Goal: Check status: Check status

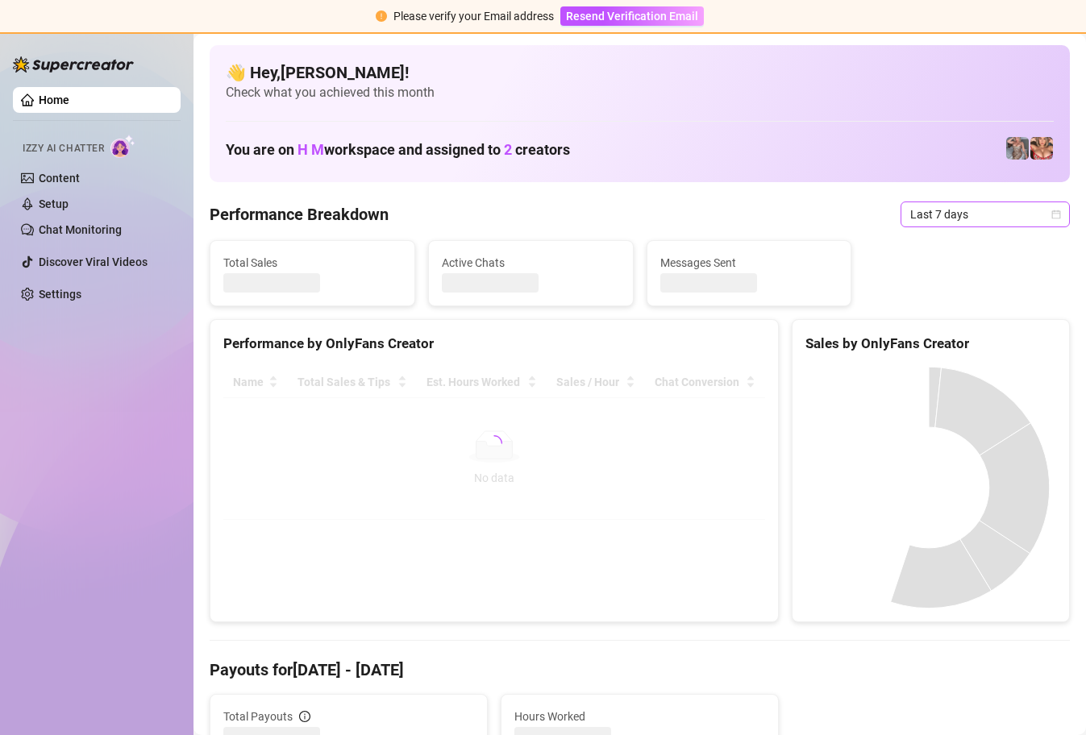
click at [1052, 215] on icon "calendar" at bounding box center [1056, 214] width 9 height 9
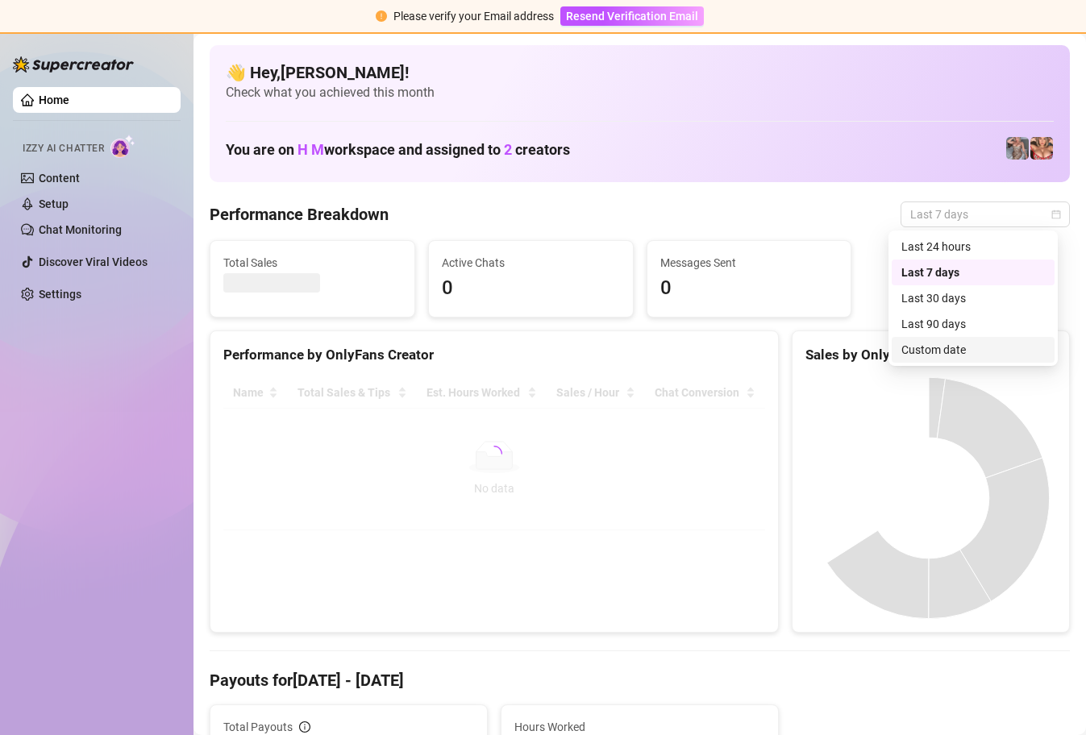
click at [948, 352] on div "Custom date" at bounding box center [974, 350] width 144 height 18
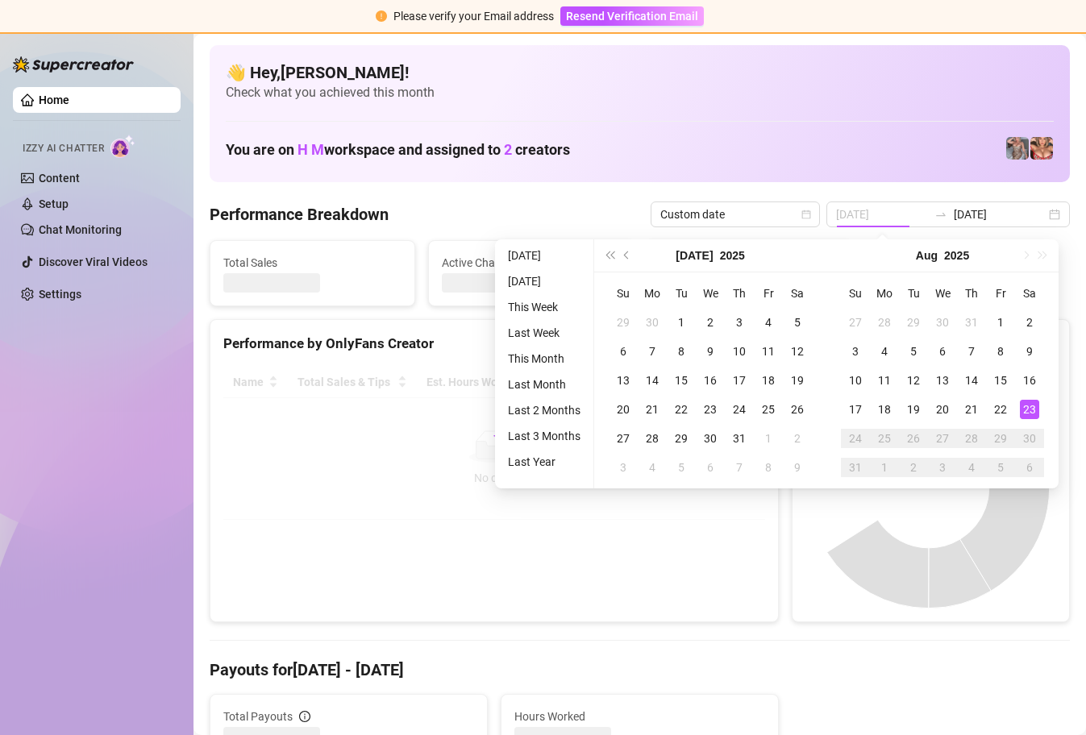
click at [1027, 409] on div "23" at bounding box center [1029, 409] width 19 height 19
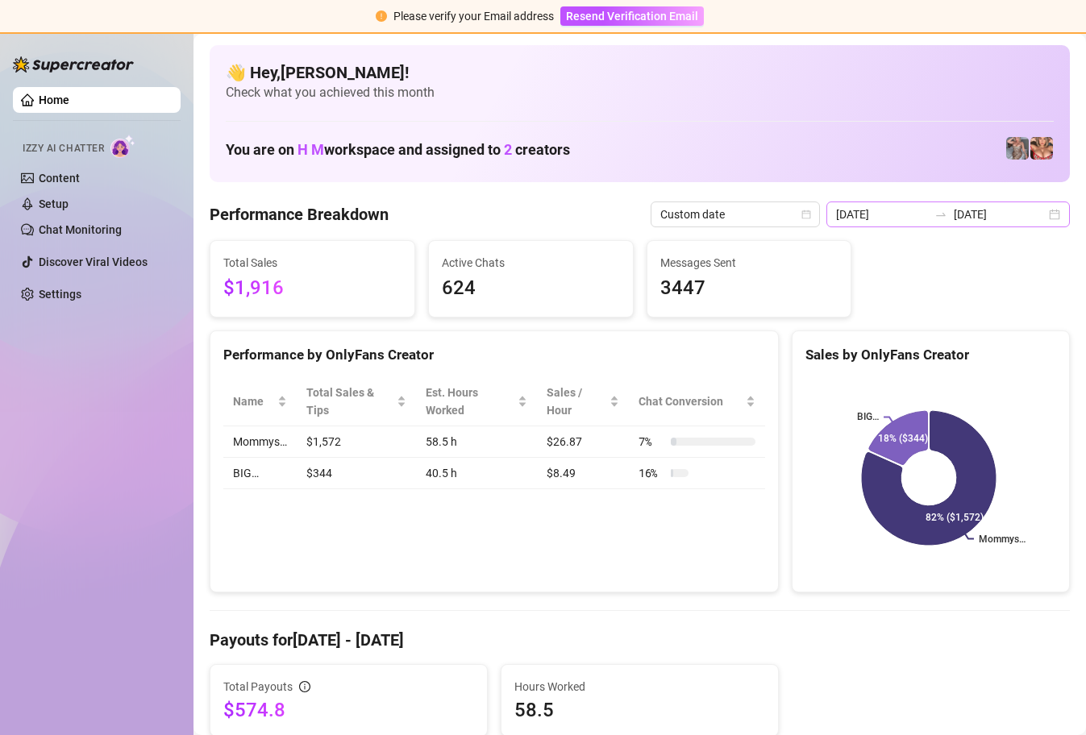
click at [954, 214] on div at bounding box center [941, 214] width 26 height 13
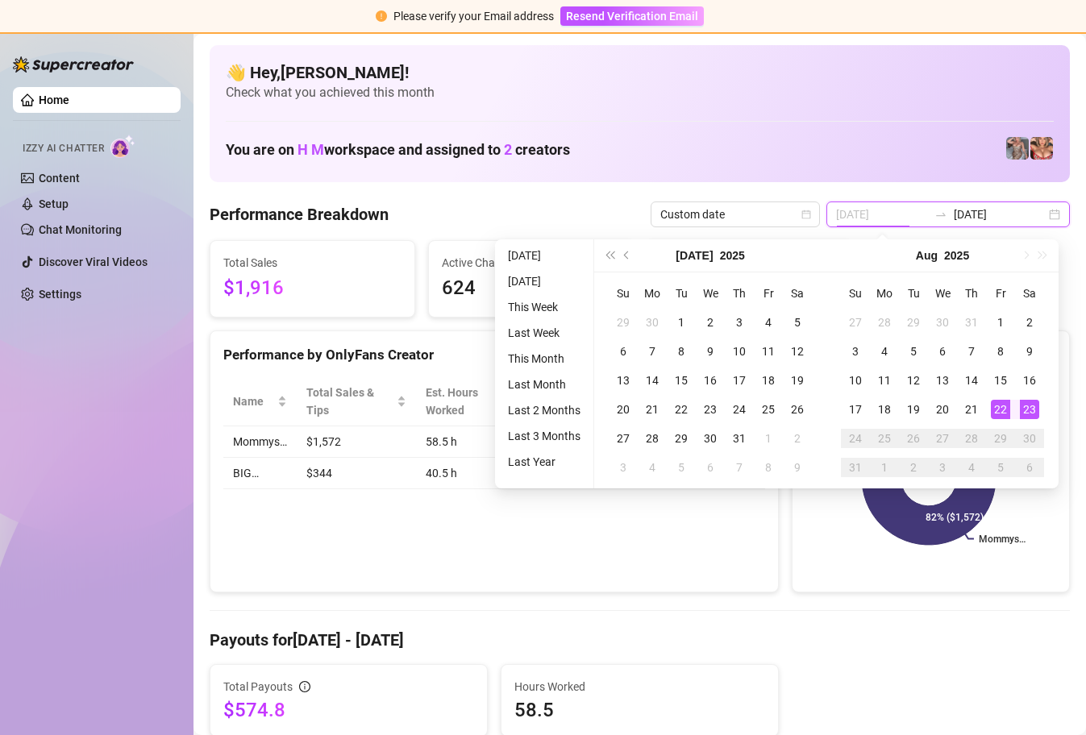
type input "[DATE]"
click at [1024, 405] on div "23" at bounding box center [1029, 409] width 19 height 19
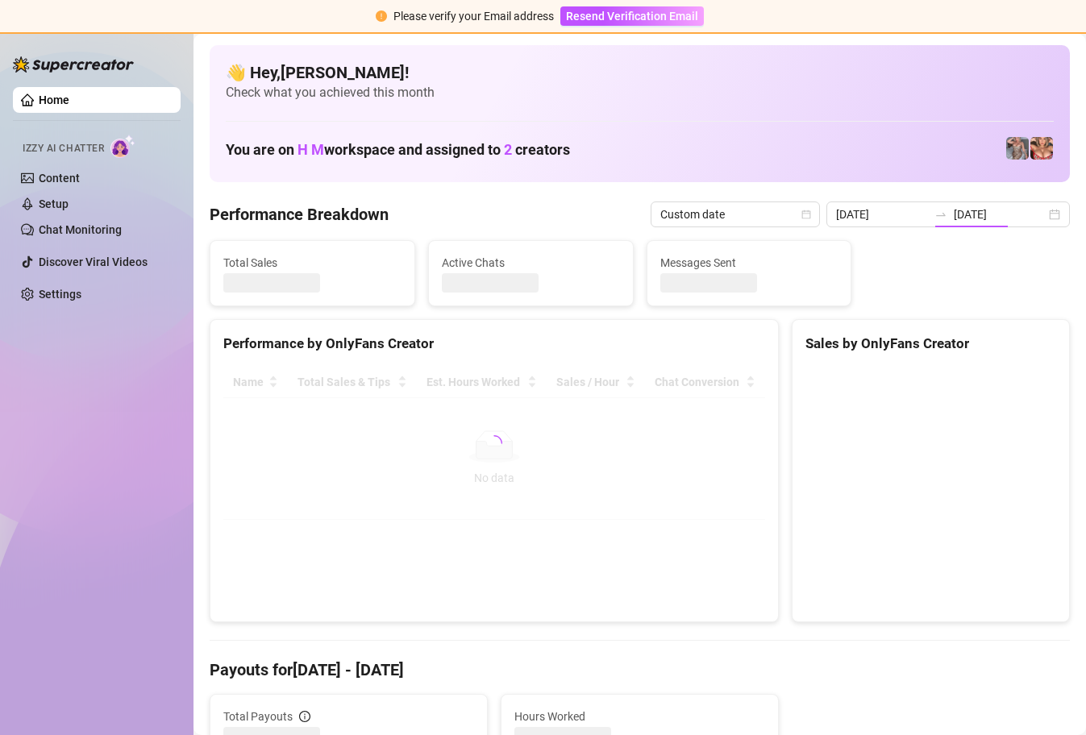
type input "[DATE]"
